Goal: Communication & Community: Answer question/provide support

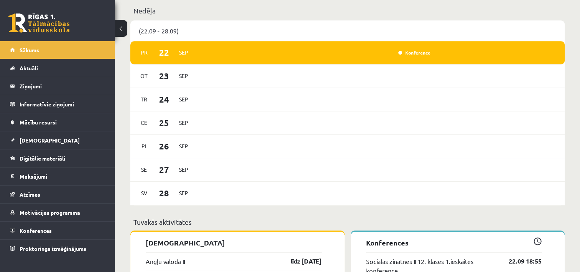
scroll to position [499, 0]
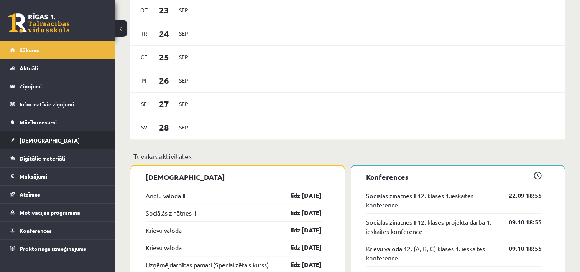
click at [34, 140] on span "[DEMOGRAPHIC_DATA]" at bounding box center [50, 140] width 60 height 7
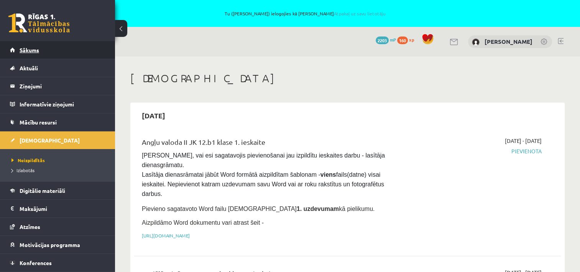
click at [25, 49] on span "Sākums" at bounding box center [30, 49] width 20 height 7
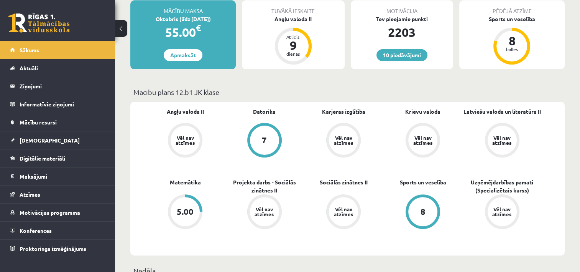
scroll to position [77, 0]
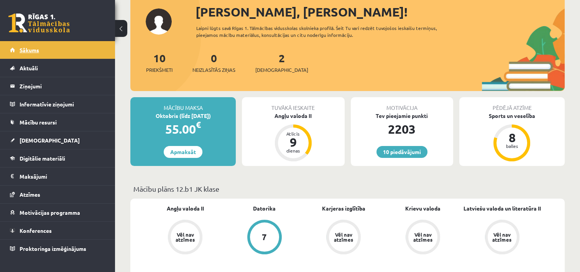
click at [31, 48] on span "Sākums" at bounding box center [30, 49] width 20 height 7
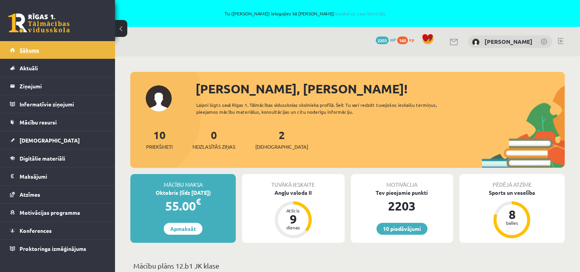
click at [24, 49] on span "Sākums" at bounding box center [30, 49] width 20 height 7
click at [29, 51] on span "Sākums" at bounding box center [30, 49] width 20 height 7
click at [36, 52] on span "Sākums" at bounding box center [30, 49] width 20 height 7
click at [35, 46] on link "Sākums" at bounding box center [58, 50] width 96 height 18
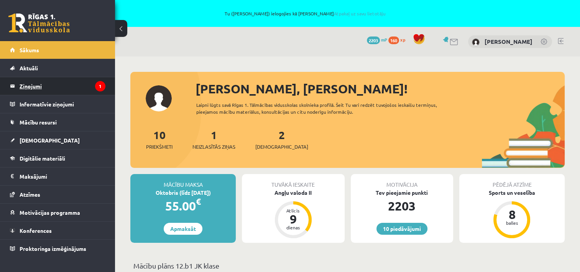
click at [45, 87] on legend "Ziņojumi 1" at bounding box center [63, 86] width 86 height 18
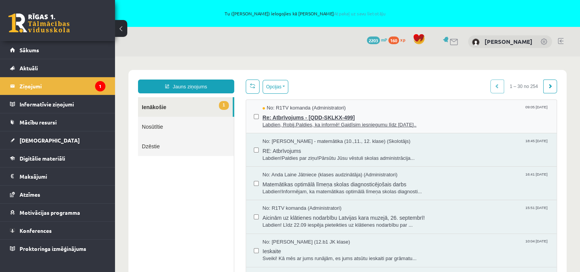
click at [278, 118] on span "Re: Atbrīvojums - [QDD-SKLKX-499]" at bounding box center [406, 117] width 287 height 10
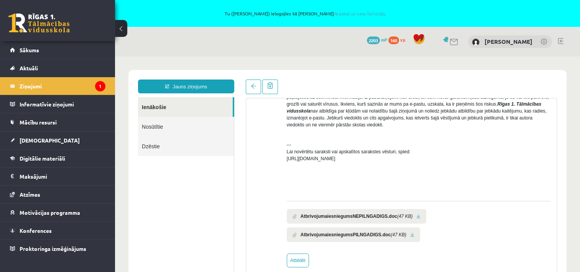
scroll to position [370, 0]
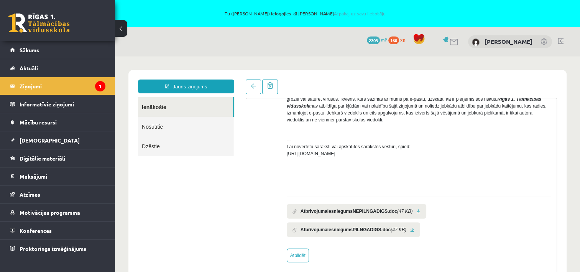
click at [411, 227] on link at bounding box center [413, 229] width 4 height 5
click at [28, 46] on link "Sākums" at bounding box center [58, 50] width 96 height 18
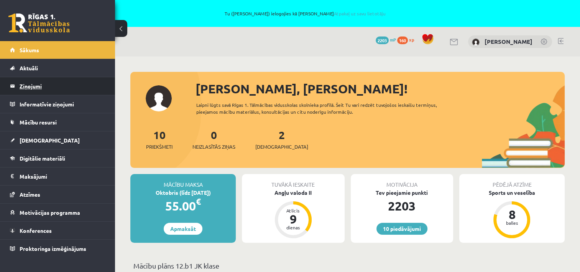
click at [36, 88] on legend "Ziņojumi 0" at bounding box center [63, 86] width 86 height 18
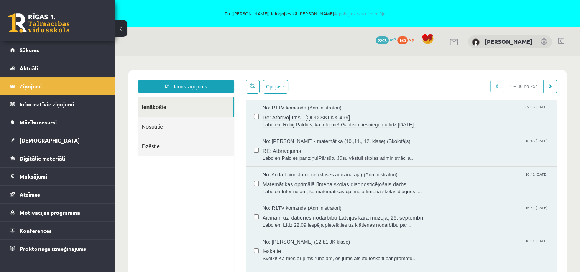
click at [277, 120] on span "Re: Atbrīvojums - [QDD-SKLKX-499]" at bounding box center [406, 117] width 287 height 10
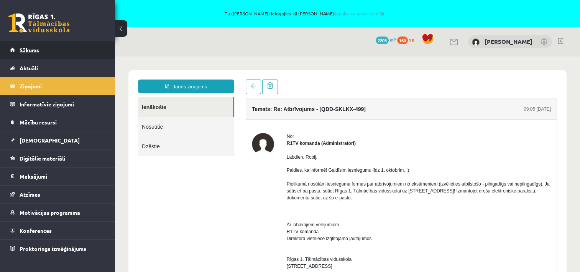
click at [35, 49] on span "Sākums" at bounding box center [30, 49] width 20 height 7
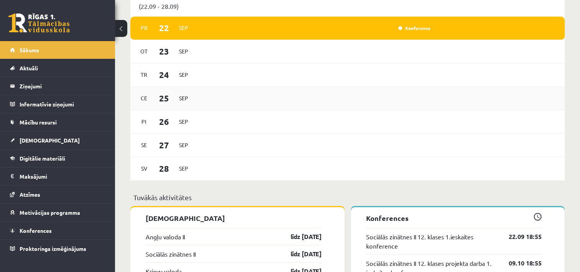
scroll to position [537, 0]
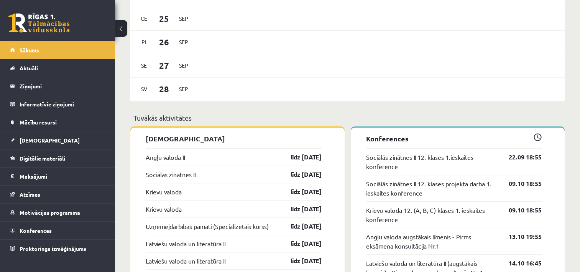
click at [29, 52] on span "Sākums" at bounding box center [30, 49] width 20 height 7
